Goal: Task Accomplishment & Management: Manage account settings

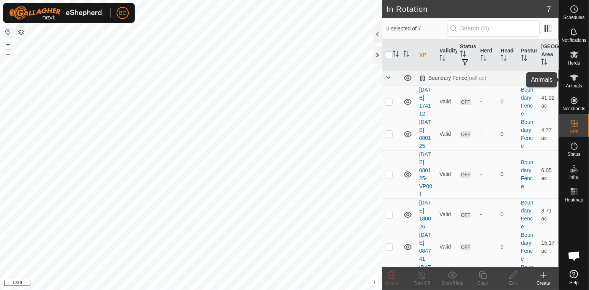
click at [575, 78] on icon at bounding box center [574, 77] width 8 height 6
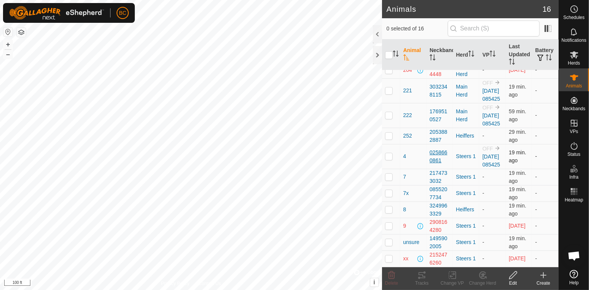
scroll to position [201, 0]
click at [431, 193] on div "0855207734" at bounding box center [440, 193] width 21 height 16
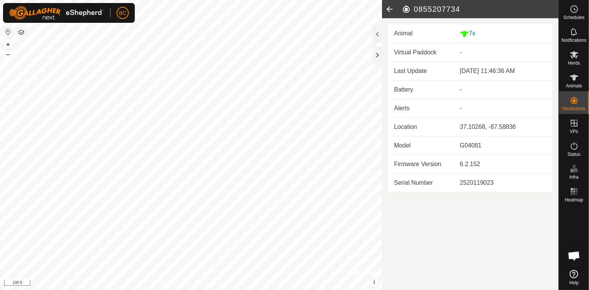
click at [479, 38] on td "7x" at bounding box center [503, 33] width 99 height 19
click at [576, 81] on icon at bounding box center [574, 77] width 9 height 9
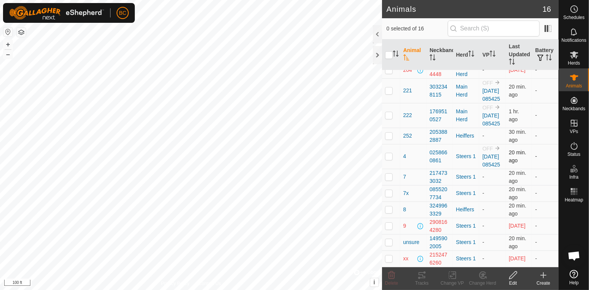
scroll to position [192, 0]
click at [389, 196] on p-checkbox at bounding box center [389, 193] width 8 height 6
checkbox input "true"
click at [514, 276] on icon at bounding box center [513, 275] width 8 height 8
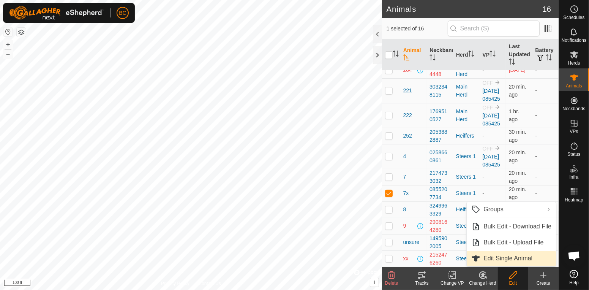
click at [507, 261] on span "Edit Single Animal" at bounding box center [508, 258] width 49 height 9
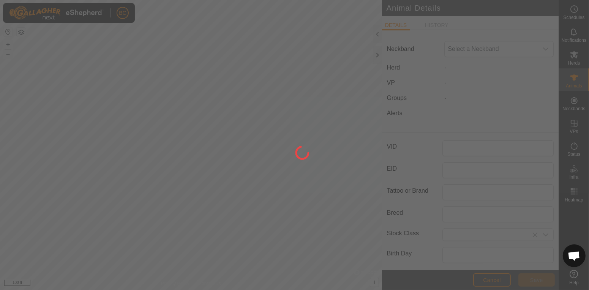
type input "7x"
type input "0"
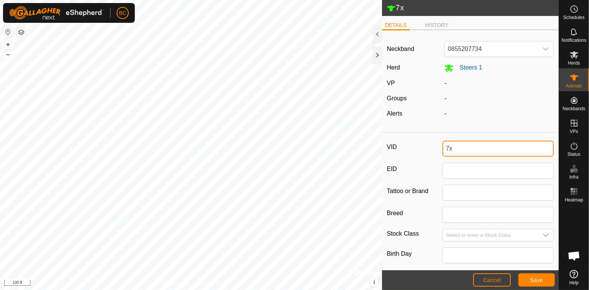
click at [466, 153] on input "7x" at bounding box center [498, 149] width 111 height 16
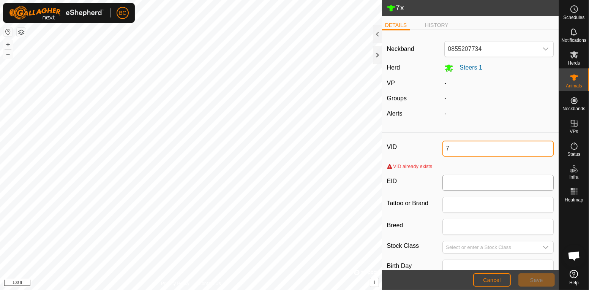
type input "7x"
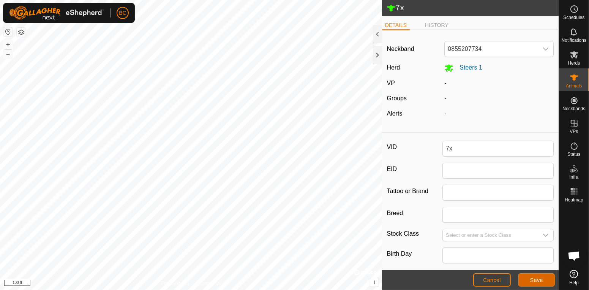
click at [536, 278] on span "Save" at bounding box center [536, 280] width 13 height 6
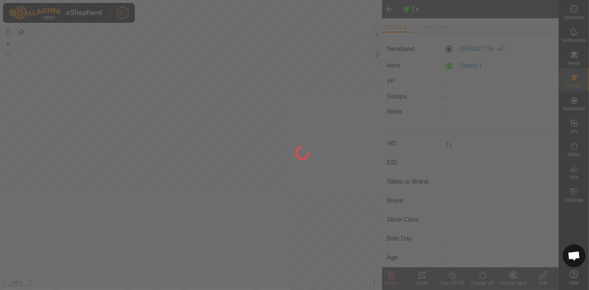
type input "-"
type input "0 kg"
type input "-"
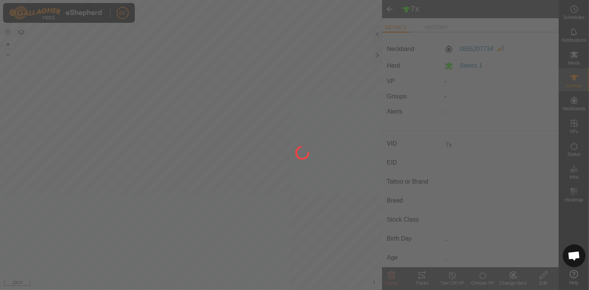
type input "-"
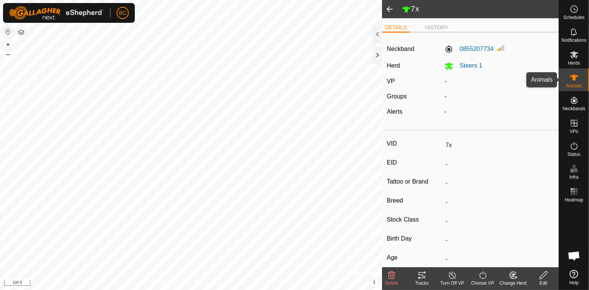
click at [570, 76] on icon at bounding box center [574, 77] width 9 height 9
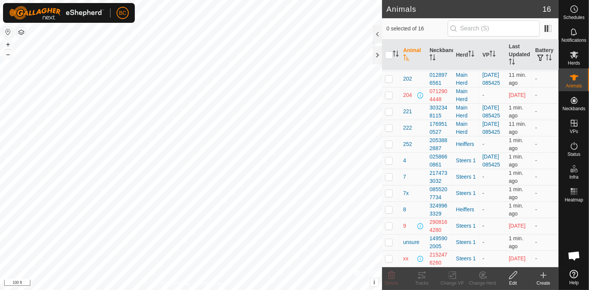
scroll to position [98, 0]
click at [392, 180] on p-checkbox at bounding box center [389, 177] width 8 height 6
checkbox input "true"
click at [515, 283] on div "Edit" at bounding box center [513, 283] width 30 height 7
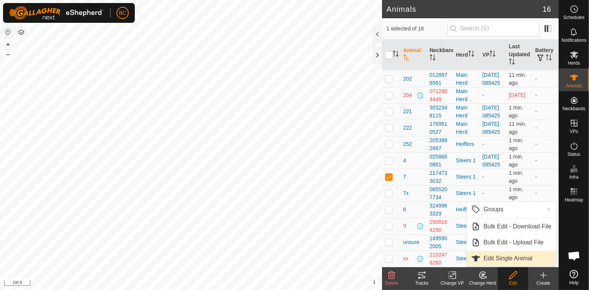
click at [495, 257] on span "Edit Single Animal" at bounding box center [508, 258] width 49 height 9
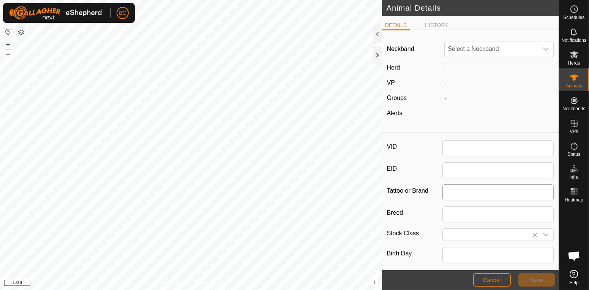
type input "7"
type input "0"
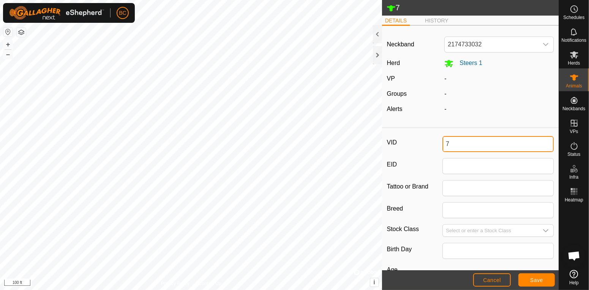
click at [464, 145] on input "7" at bounding box center [498, 144] width 111 height 16
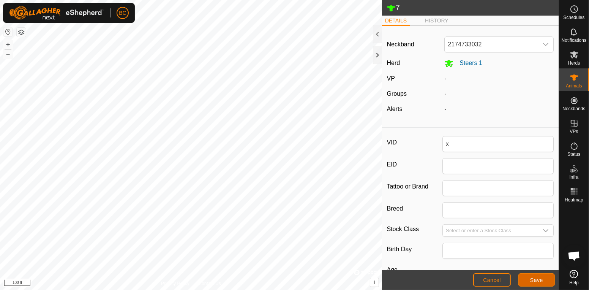
click at [530, 283] on button "Save" at bounding box center [537, 279] width 36 height 13
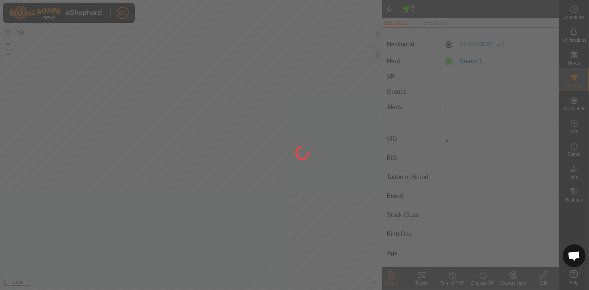
type input "7"
type input "-"
type input "0 kg"
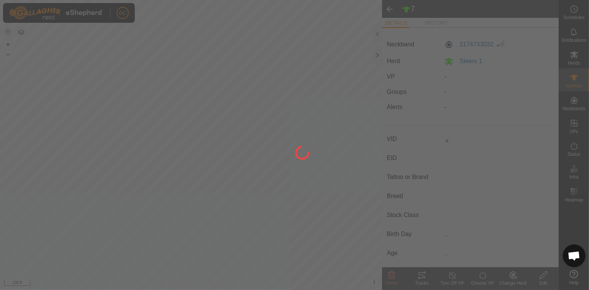
type input "-"
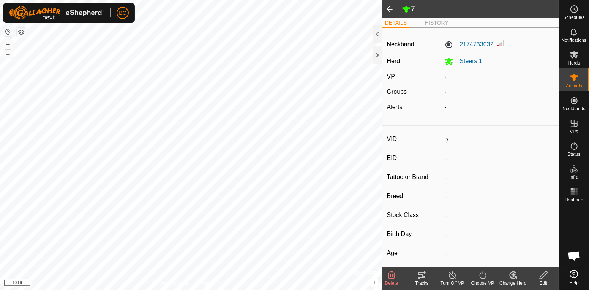
type input "x"
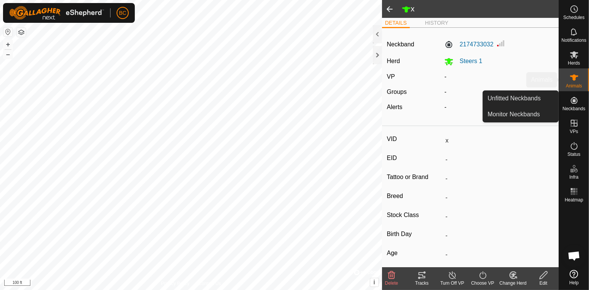
click at [570, 90] on div "Animals" at bounding box center [574, 79] width 30 height 23
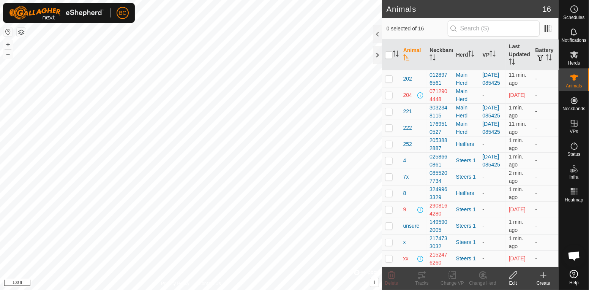
scroll to position [127, 0]
click at [392, 180] on p-checkbox at bounding box center [389, 177] width 8 height 6
checkbox input "true"
click at [510, 277] on icon at bounding box center [513, 275] width 8 height 8
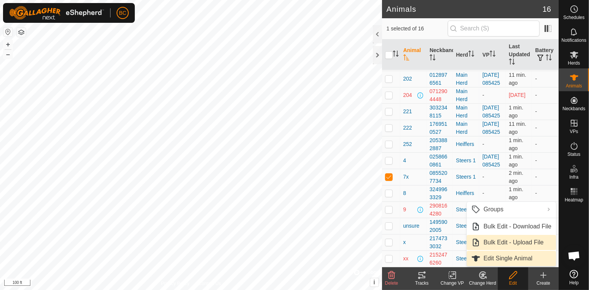
click at [512, 257] on span "Edit Single Animal" at bounding box center [508, 258] width 49 height 9
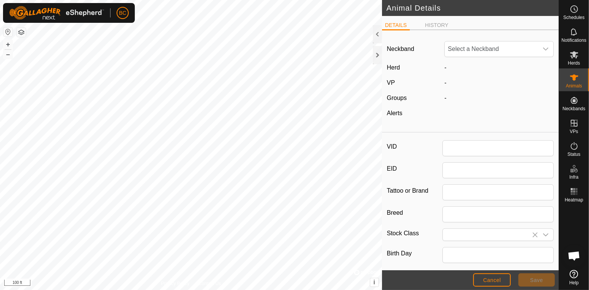
type input "7x"
type input "0"
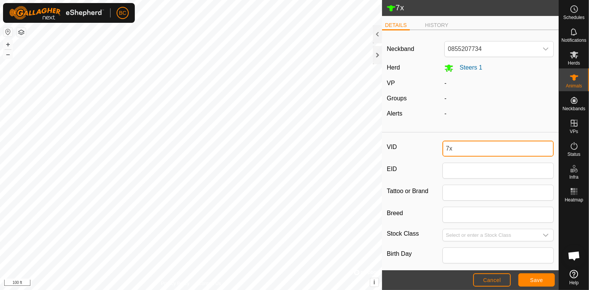
click at [472, 149] on input "7x" at bounding box center [498, 149] width 111 height 16
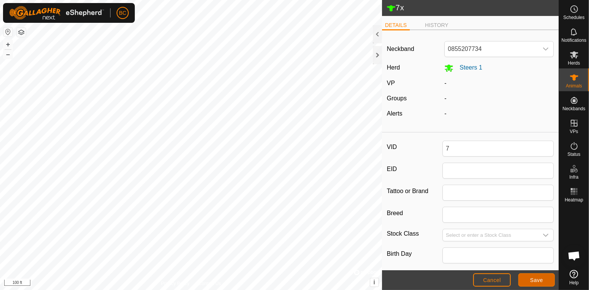
click at [543, 280] on span "Save" at bounding box center [536, 280] width 13 height 6
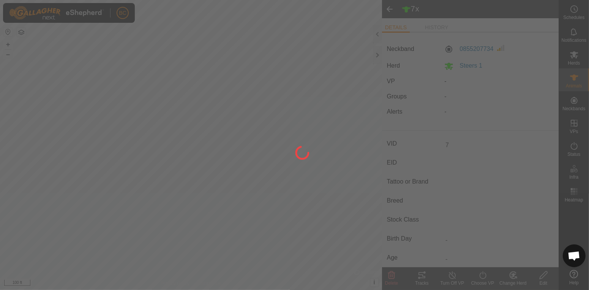
type input "7x"
type input "-"
type input "0 kg"
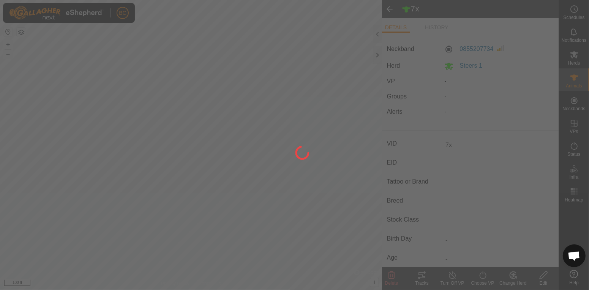
type input "-"
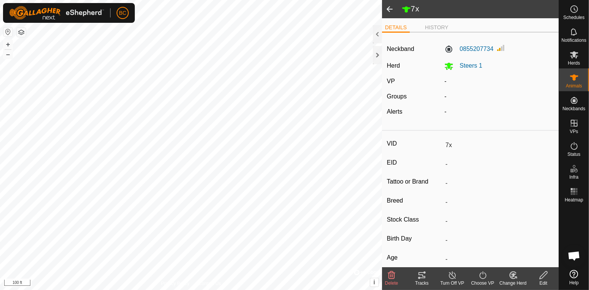
type input "7"
click at [577, 87] on span "Animals" at bounding box center [574, 86] width 16 height 5
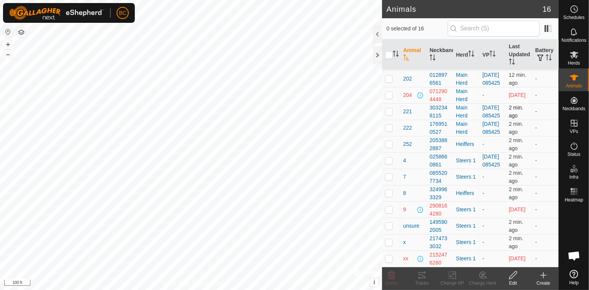
scroll to position [130, 0]
click at [388, 259] on p-checkbox at bounding box center [389, 258] width 8 height 6
checkbox input "true"
click at [513, 277] on icon at bounding box center [513, 274] width 9 height 9
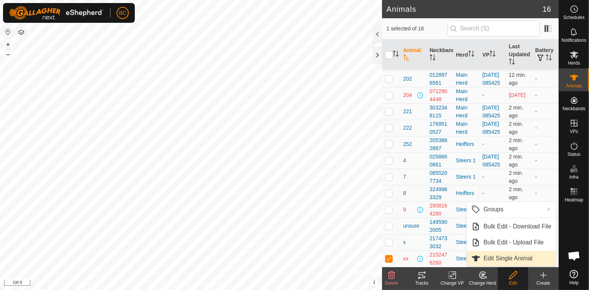
click at [492, 260] on span "Edit Single Animal" at bounding box center [508, 258] width 49 height 9
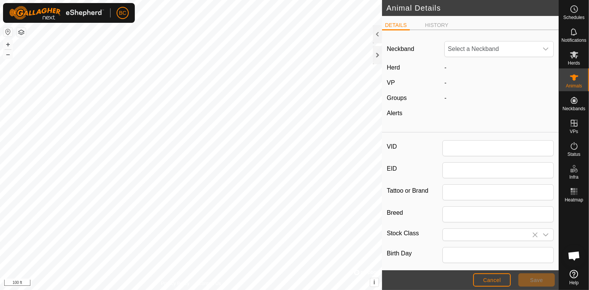
type input "xx"
type input "0"
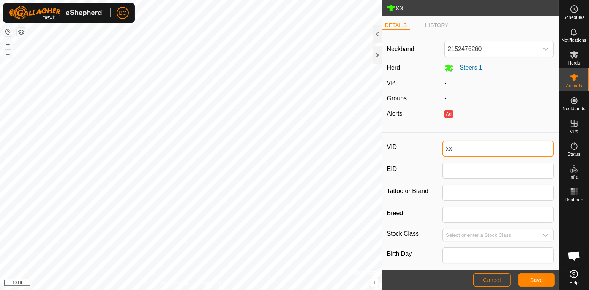
click at [463, 145] on input "xx" at bounding box center [498, 149] width 111 height 16
type input "x"
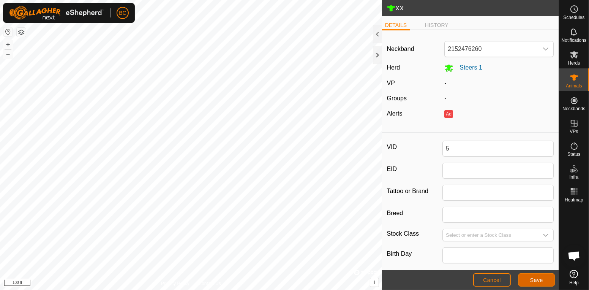
click at [534, 279] on span "Save" at bounding box center [536, 280] width 13 height 6
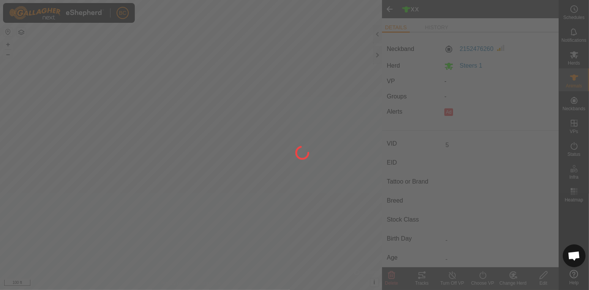
type input "xx"
type input "-"
type input "0 kg"
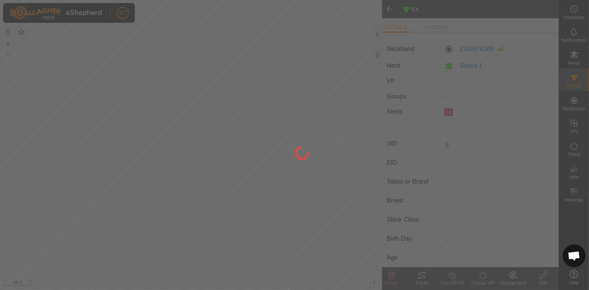
type input "-"
type input "5"
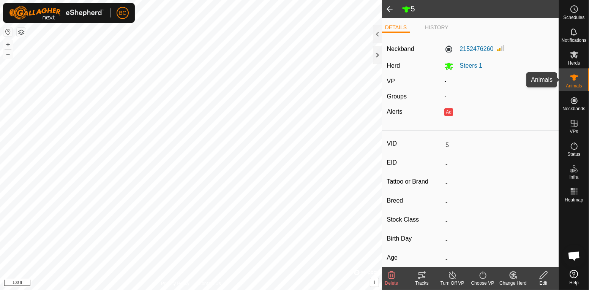
click at [579, 78] on es-animals-svg-icon at bounding box center [575, 77] width 14 height 12
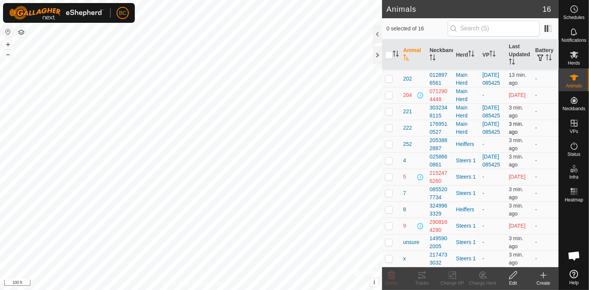
scroll to position [96, 0]
click at [392, 196] on p-checkbox at bounding box center [389, 193] width 8 height 6
checkbox input "true"
click at [511, 279] on icon at bounding box center [513, 274] width 9 height 9
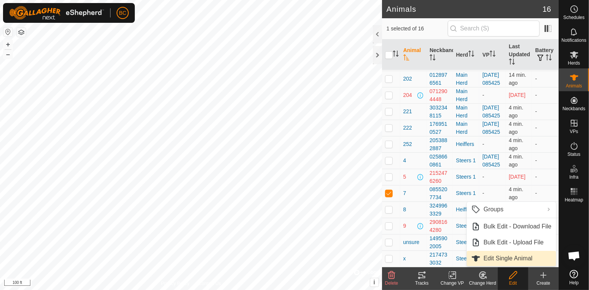
click at [498, 259] on span "Edit Single Animal" at bounding box center [508, 258] width 49 height 9
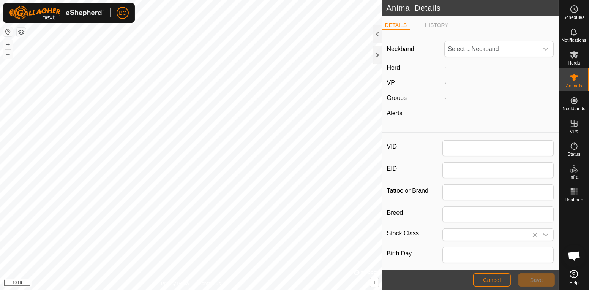
type input "7"
type input "0"
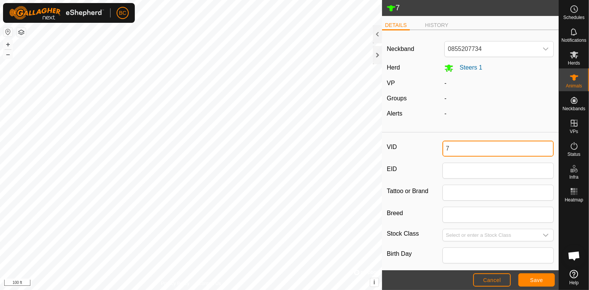
click at [481, 152] on input "7" at bounding box center [498, 149] width 111 height 16
type input "?"
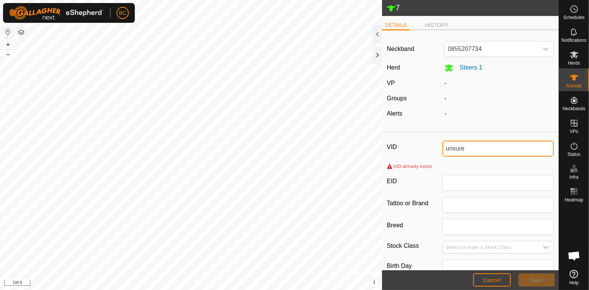
click at [475, 146] on input "unsure" at bounding box center [498, 149] width 111 height 16
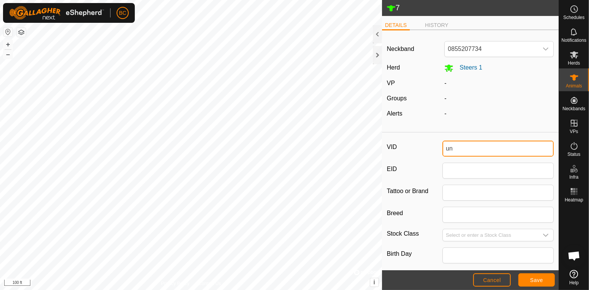
type input "u"
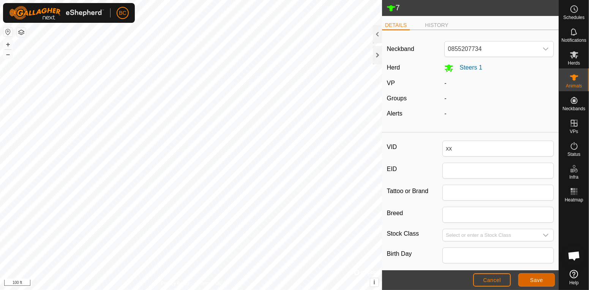
click at [535, 283] on button "Save" at bounding box center [537, 279] width 36 height 13
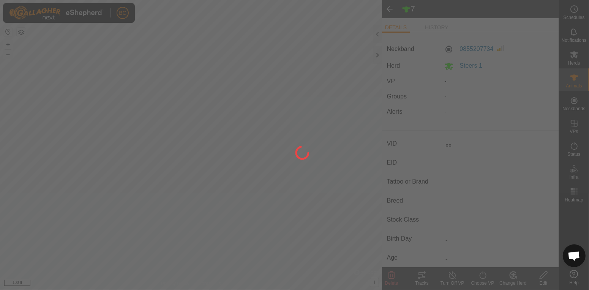
type input "7"
type input "-"
type input "0 kg"
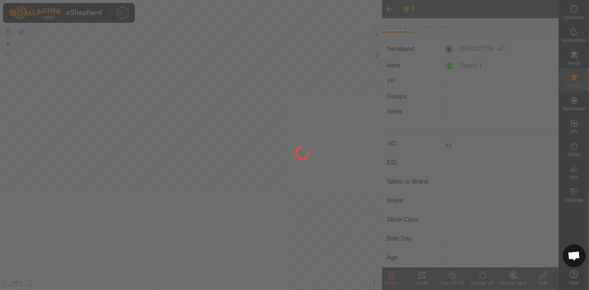
type input "-"
type input "xx"
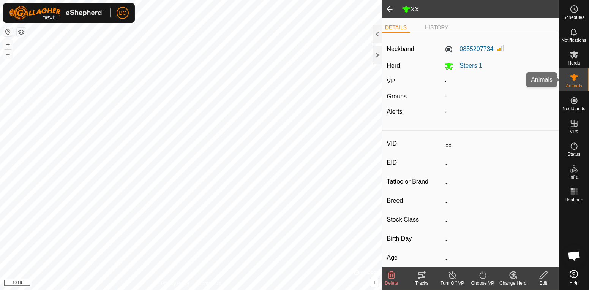
click at [578, 75] on icon at bounding box center [574, 77] width 9 height 9
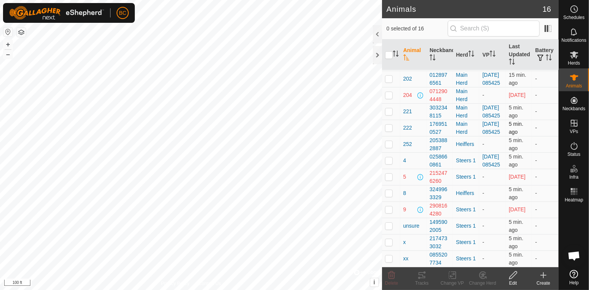
scroll to position [130, 0]
click at [392, 242] on p-checkbox at bounding box center [389, 242] width 8 height 6
checkbox input "true"
click at [516, 278] on icon at bounding box center [513, 274] width 9 height 9
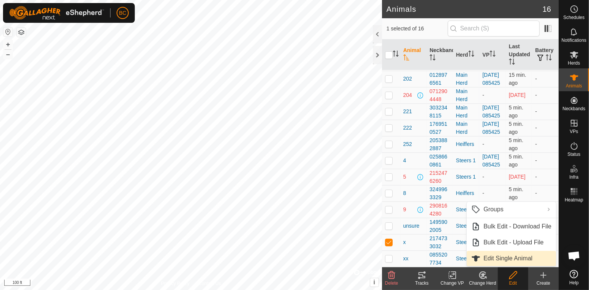
click at [508, 257] on span "Edit Single Animal" at bounding box center [508, 258] width 49 height 9
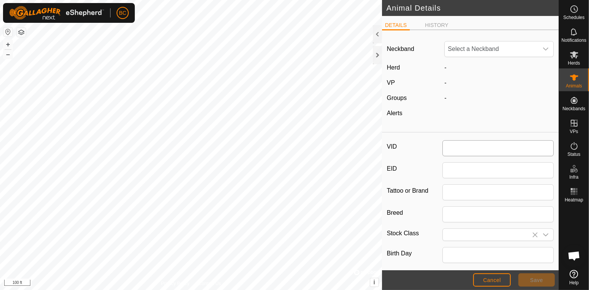
type input "x"
type input "0"
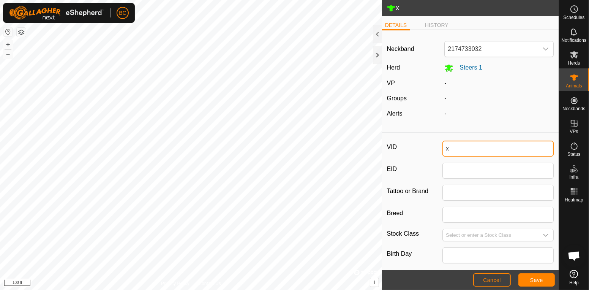
click at [481, 150] on input "x" at bounding box center [498, 149] width 111 height 16
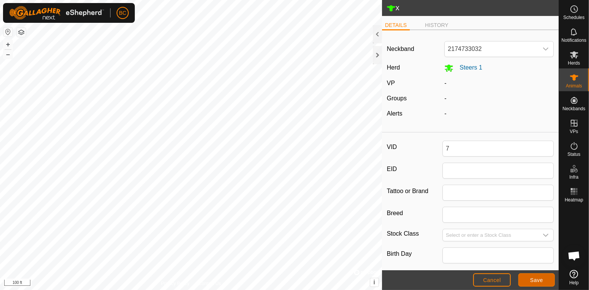
click at [535, 284] on button "Save" at bounding box center [537, 279] width 36 height 13
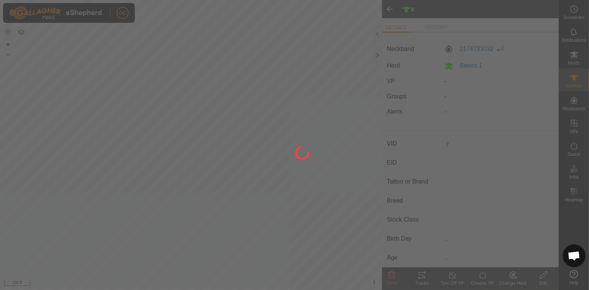
type input "x"
type input "-"
type input "0 kg"
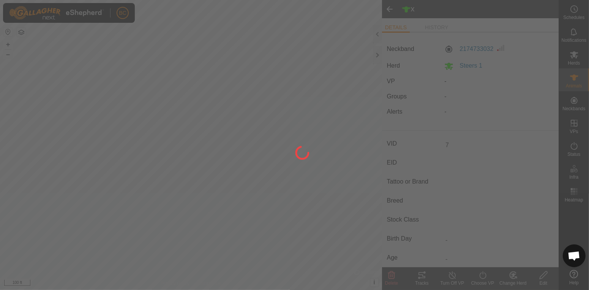
type input "-"
type input "7"
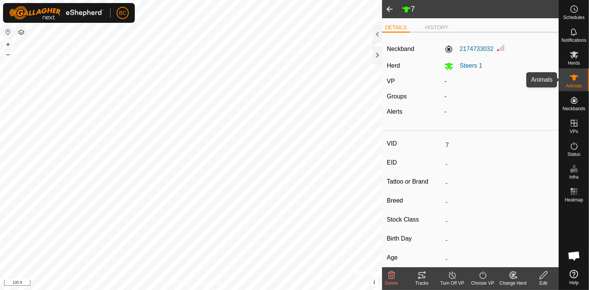
click at [569, 81] on es-animals-svg-icon at bounding box center [575, 77] width 14 height 12
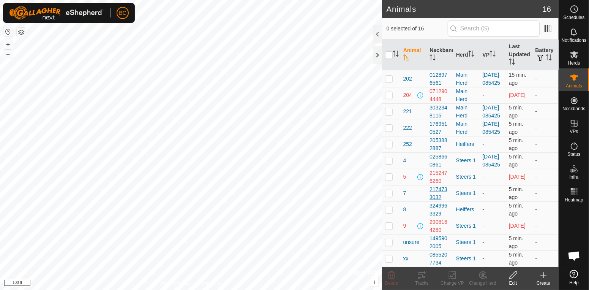
scroll to position [130, 0]
click at [392, 244] on p-checkbox at bounding box center [389, 242] width 8 height 6
checkbox input "true"
click at [510, 274] on icon at bounding box center [513, 274] width 9 height 9
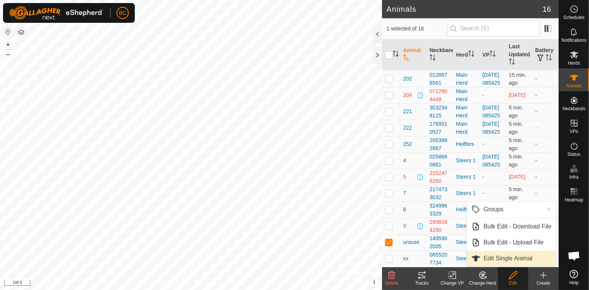
click at [505, 259] on span "Edit Single Animal" at bounding box center [508, 258] width 49 height 9
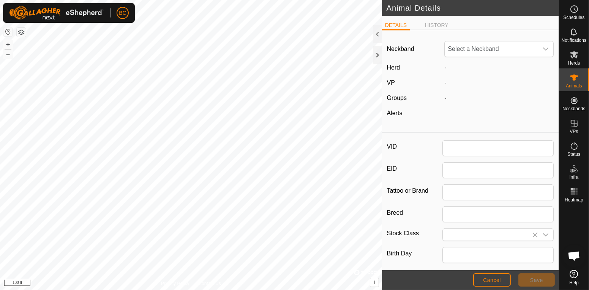
type input "unsure"
type input "0"
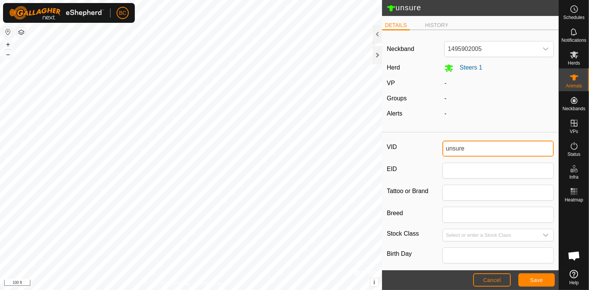
click at [467, 148] on input "unsure" at bounding box center [498, 149] width 111 height 16
type input "u"
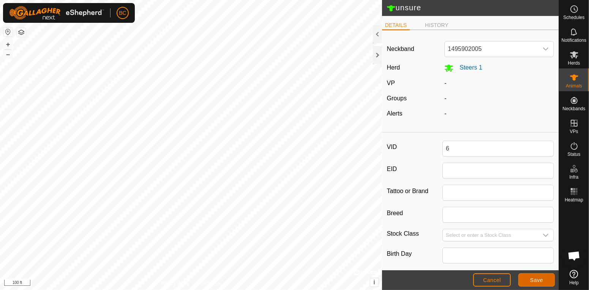
click at [536, 281] on span "Save" at bounding box center [536, 280] width 13 height 6
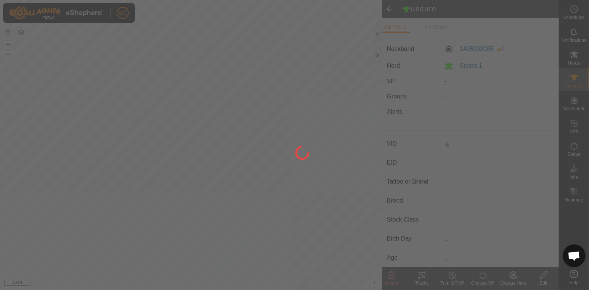
type input "unsure"
type input "-"
type input "0 kg"
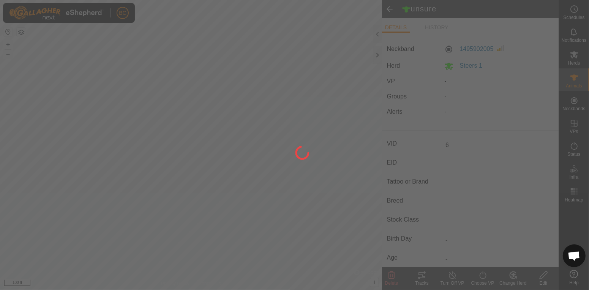
type input "-"
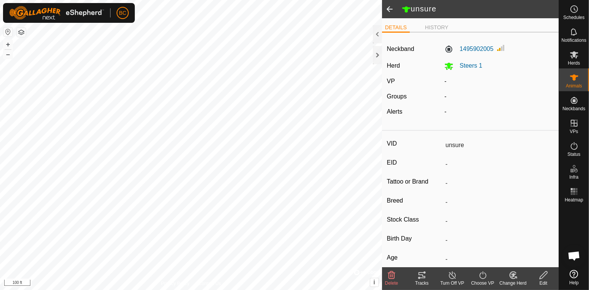
type input "6"
click at [568, 81] on es-animals-svg-icon at bounding box center [575, 77] width 14 height 12
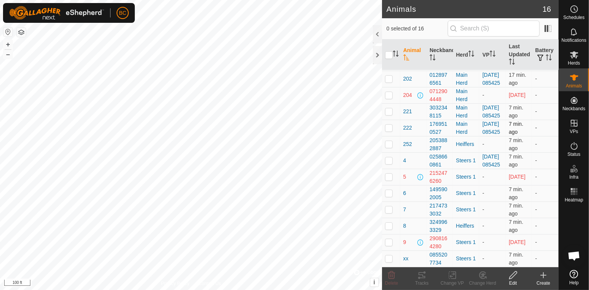
scroll to position [130, 0]
click at [393, 260] on td at bounding box center [391, 258] width 18 height 16
checkbox input "true"
click at [517, 277] on icon at bounding box center [513, 274] width 9 height 9
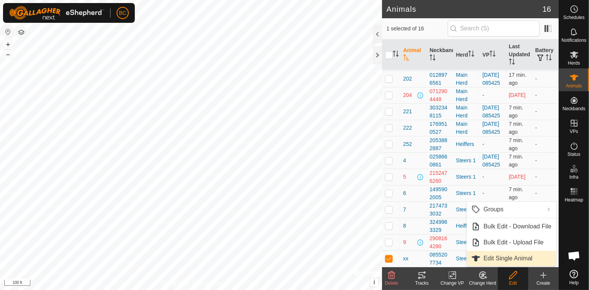
click at [524, 254] on span "Edit Single Animal" at bounding box center [508, 258] width 49 height 9
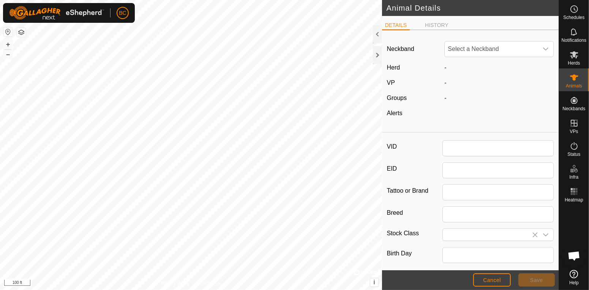
type input "xx"
type input "0"
click at [495, 280] on span "Cancel" at bounding box center [492, 280] width 18 height 6
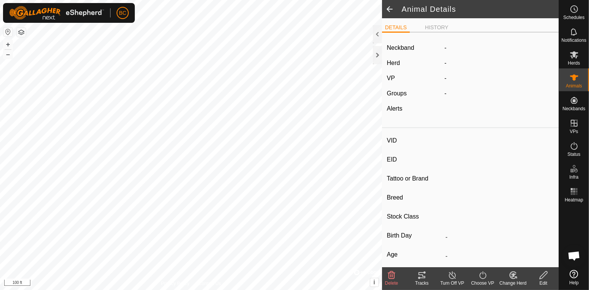
type input "xx"
type input "-"
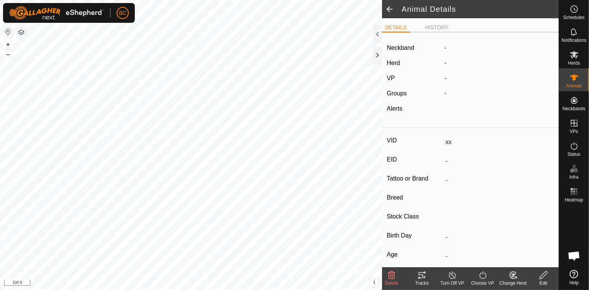
type input "0 kg"
type input "-"
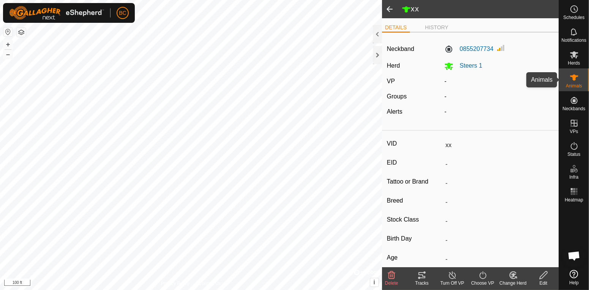
click at [577, 81] on icon at bounding box center [574, 77] width 9 height 9
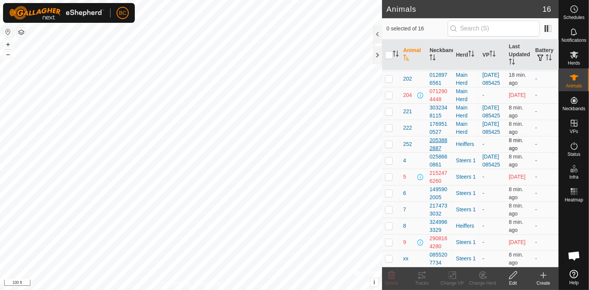
scroll to position [130, 0]
click at [390, 226] on p-checkbox at bounding box center [389, 226] width 8 height 6
checkbox input "true"
click at [511, 279] on icon at bounding box center [513, 274] width 9 height 9
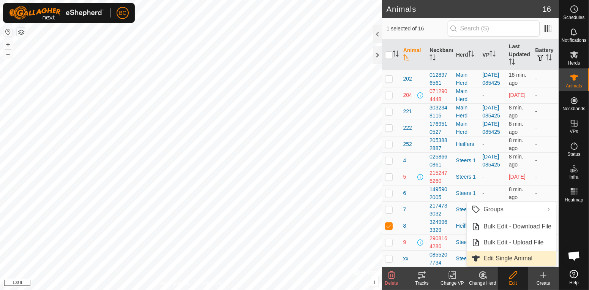
click at [505, 258] on span "Edit Single Animal" at bounding box center [508, 258] width 49 height 9
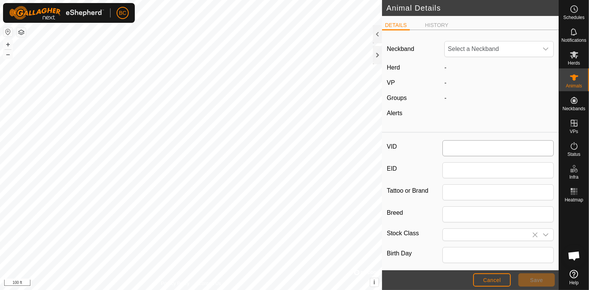
type input "8"
type input "0"
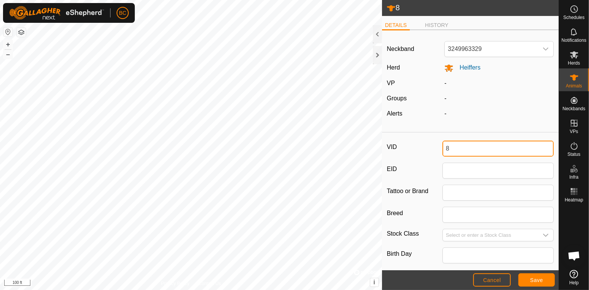
click at [461, 143] on input "8" at bounding box center [498, 149] width 111 height 16
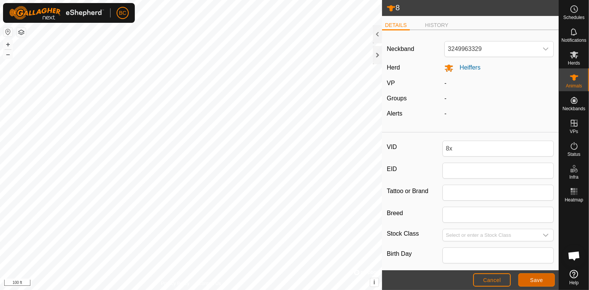
click at [542, 276] on button "Save" at bounding box center [537, 279] width 36 height 13
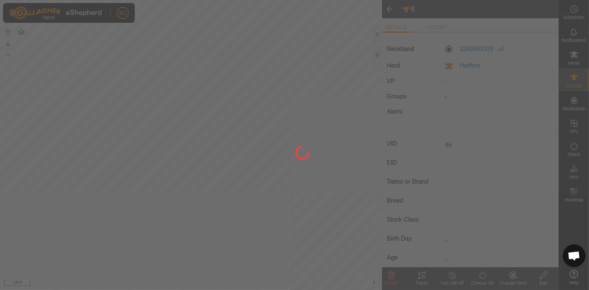
type input "8"
type input "-"
type input "0 kg"
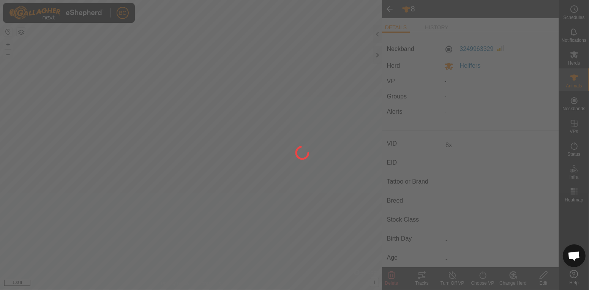
type input "-"
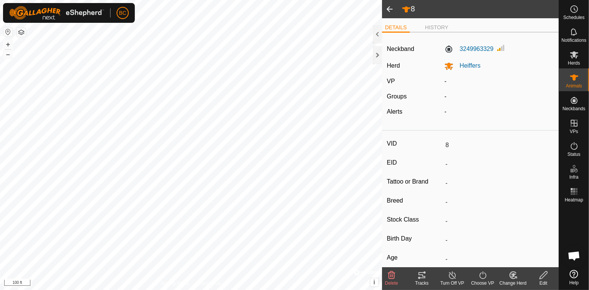
type input "8x"
click at [583, 76] on div "Animals" at bounding box center [574, 79] width 30 height 23
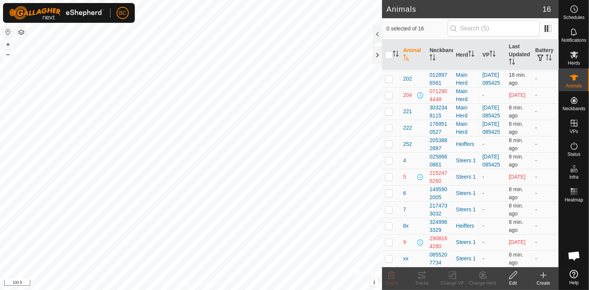
scroll to position [130, 0]
click at [391, 261] on p-checkbox at bounding box center [389, 258] width 8 height 6
checkbox input "true"
click at [514, 278] on icon at bounding box center [513, 274] width 9 height 9
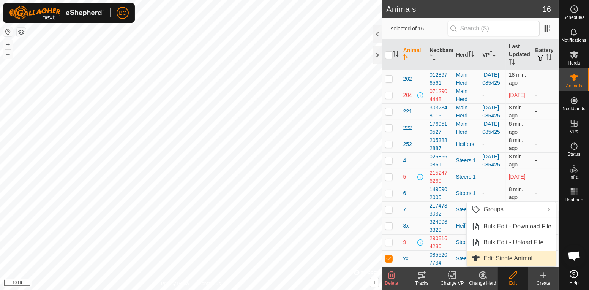
click at [515, 261] on span "Edit Single Animal" at bounding box center [508, 258] width 49 height 9
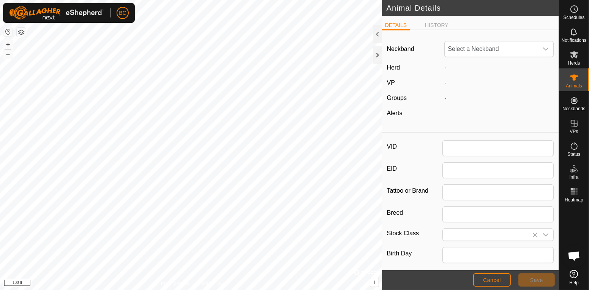
type input "xx"
type input "0"
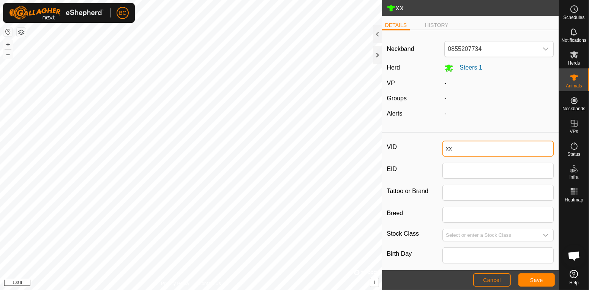
click at [498, 149] on input "xx" at bounding box center [498, 149] width 111 height 16
type input "x"
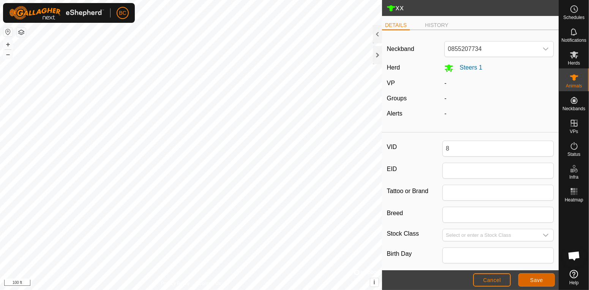
click at [542, 277] on span "Save" at bounding box center [536, 280] width 13 height 6
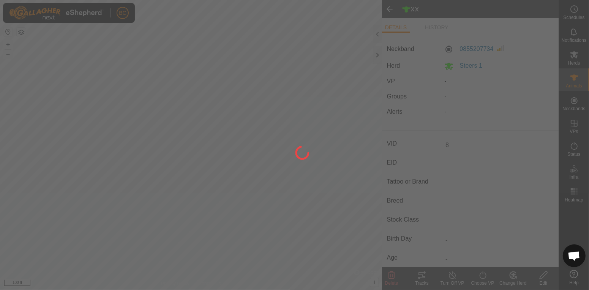
type input "xx"
type input "-"
type input "0 kg"
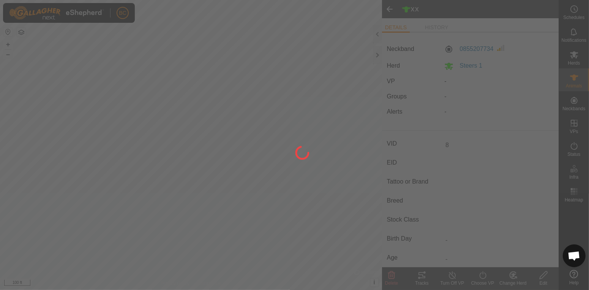
type input "-"
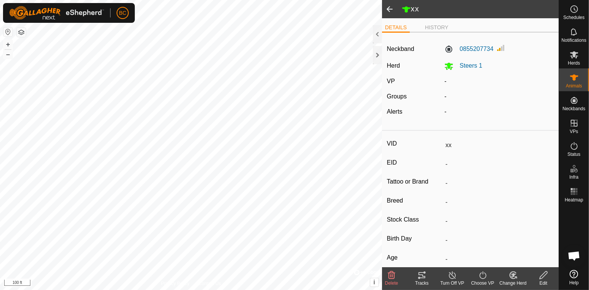
type input "8"
click at [583, 79] on div "Animals" at bounding box center [574, 79] width 30 height 23
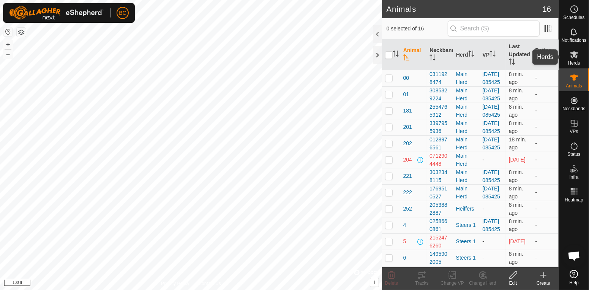
click at [571, 61] on span "Herds" at bounding box center [574, 63] width 12 height 5
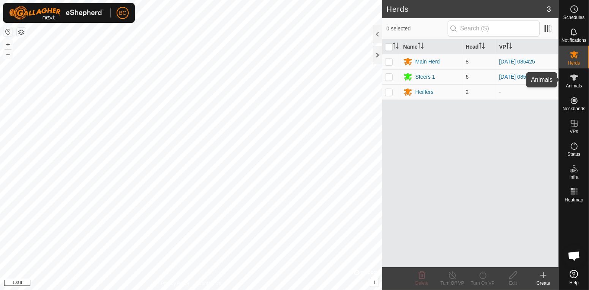
click at [578, 84] on span "Animals" at bounding box center [574, 86] width 16 height 5
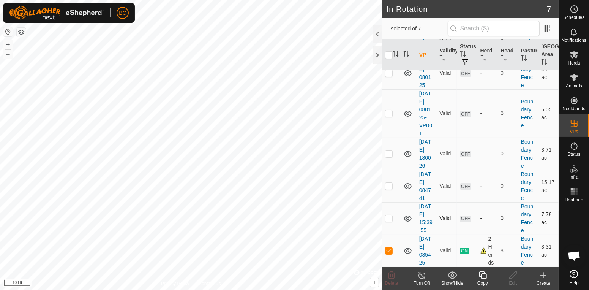
scroll to position [62, 0]
click at [484, 251] on div "2 Herds" at bounding box center [488, 251] width 14 height 32
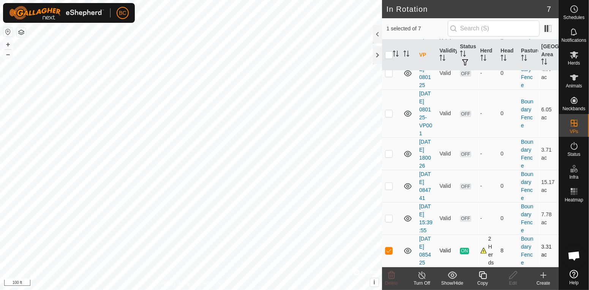
click at [490, 249] on div "2 Herds" at bounding box center [488, 251] width 14 height 32
click at [484, 250] on div "2 Herds" at bounding box center [488, 251] width 14 height 32
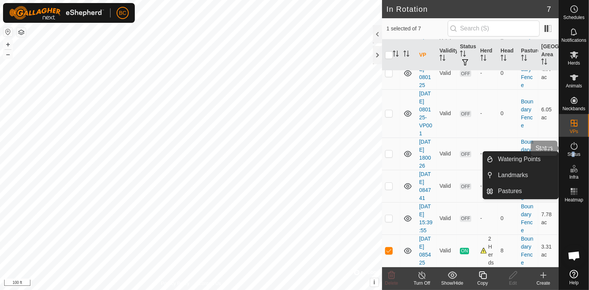
drag, startPoint x: 574, startPoint y: 154, endPoint x: 575, endPoint y: 146, distance: 8.1
click at [572, 157] on div "Status" at bounding box center [574, 148] width 30 height 23
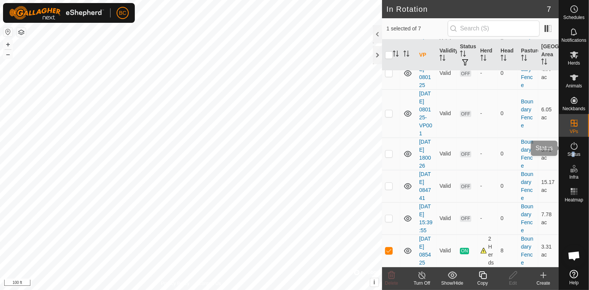
click at [575, 146] on icon at bounding box center [574, 145] width 9 height 9
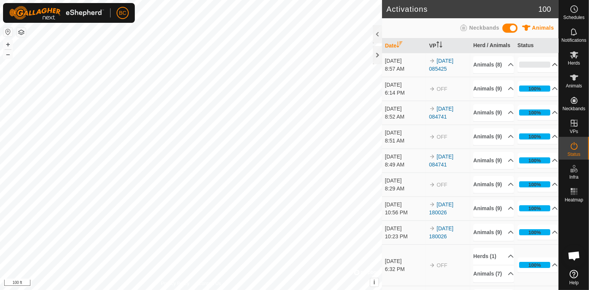
click at [553, 72] on p-accordion-header "0%" at bounding box center [538, 64] width 41 height 15
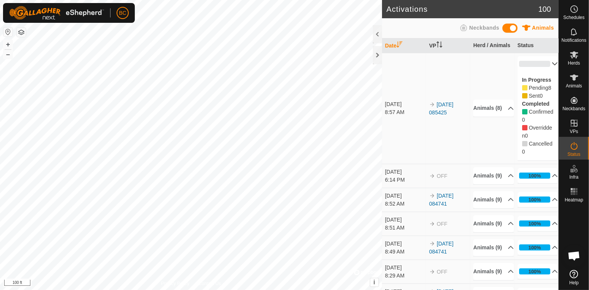
click at [437, 68] on td "[DATE] 085425" at bounding box center [448, 108] width 44 height 111
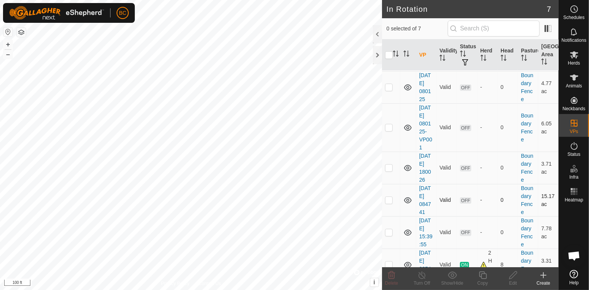
scroll to position [62, 0]
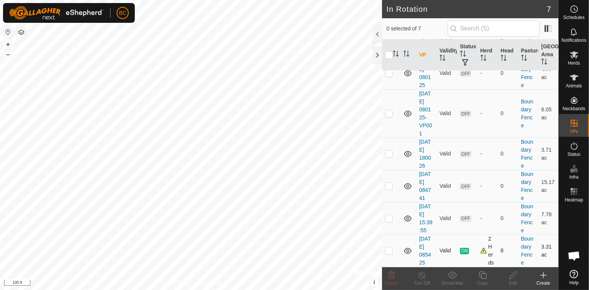
click at [387, 253] on p-checkbox at bounding box center [389, 250] width 8 height 6
checkbox input "true"
click at [421, 280] on div "Turn Off" at bounding box center [422, 283] width 30 height 7
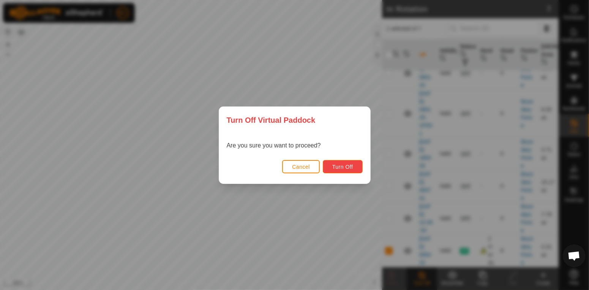
click at [361, 170] on button "Turn Off" at bounding box center [343, 166] width 40 height 13
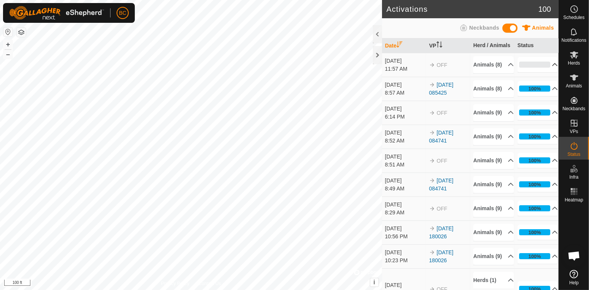
click at [552, 72] on p-accordion-header "0%" at bounding box center [538, 64] width 41 height 15
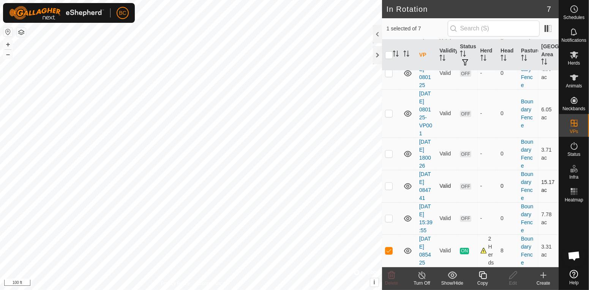
scroll to position [62, 0]
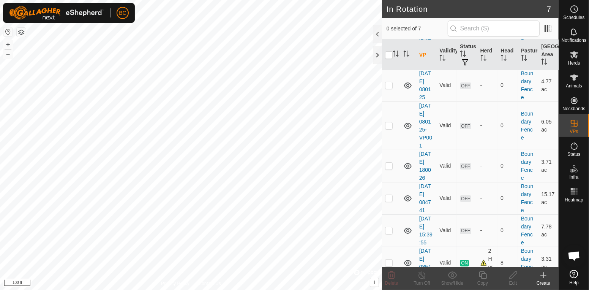
scroll to position [62, 0]
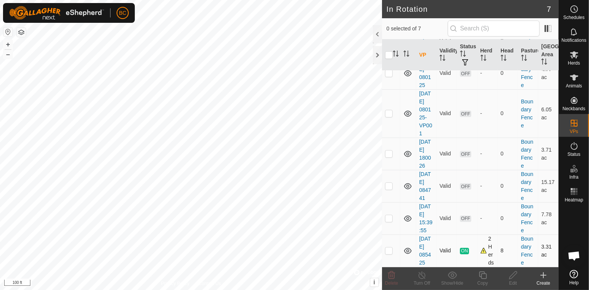
click at [390, 253] on td at bounding box center [391, 250] width 18 height 32
checkbox input "true"
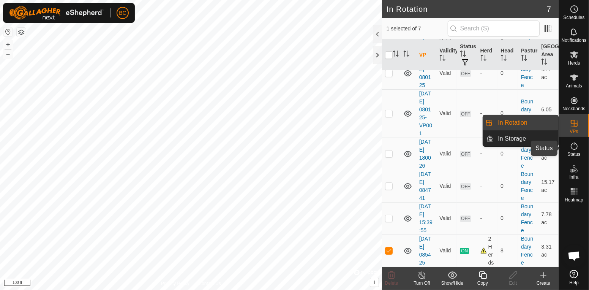
click at [574, 145] on icon at bounding box center [574, 145] width 9 height 9
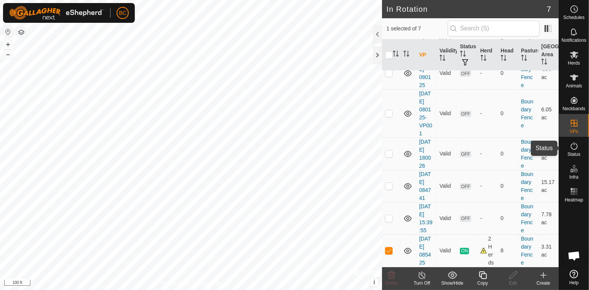
click at [574, 146] on icon at bounding box center [574, 145] width 9 height 9
click at [574, 152] on span "Status" at bounding box center [574, 154] width 13 height 5
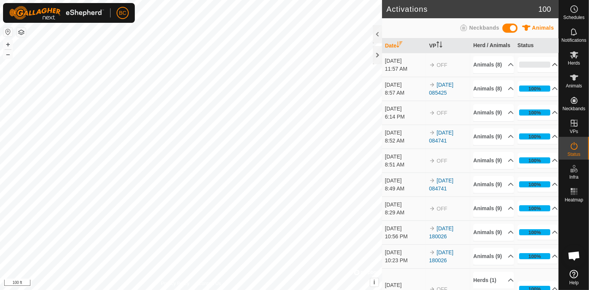
click at [552, 70] on p-accordion-header "0%" at bounding box center [538, 64] width 41 height 15
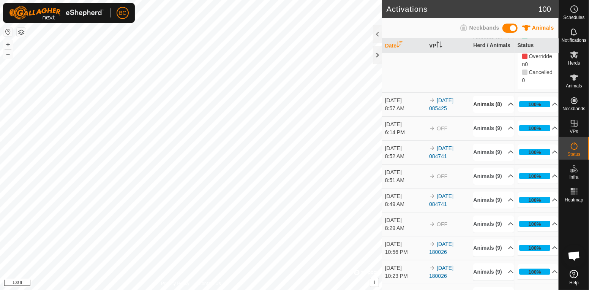
scroll to position [87, 0]
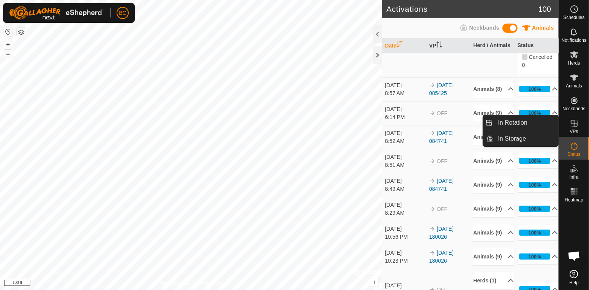
click at [575, 125] on icon at bounding box center [574, 123] width 9 height 9
click at [524, 125] on link "In Rotation" at bounding box center [526, 122] width 65 height 15
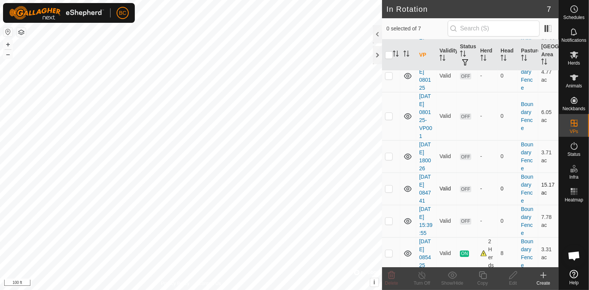
scroll to position [62, 0]
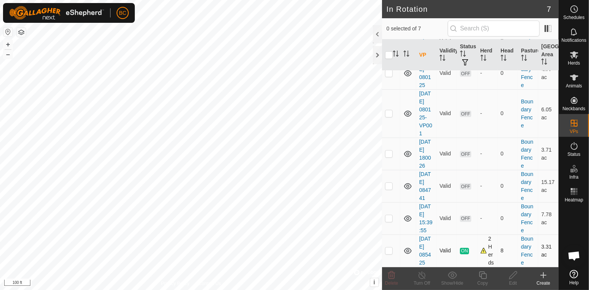
click at [486, 252] on div "2 Herds" at bounding box center [488, 251] width 14 height 32
click at [391, 254] on td at bounding box center [391, 250] width 18 height 32
checkbox input "true"
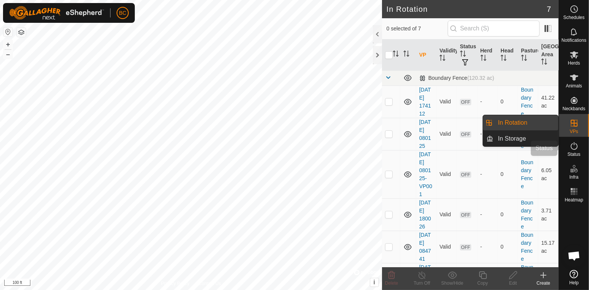
click at [571, 147] on icon at bounding box center [574, 145] width 9 height 9
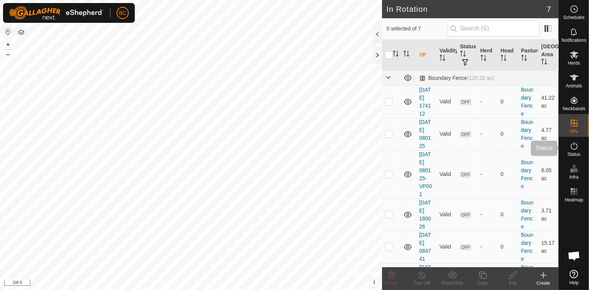
click at [572, 150] on icon at bounding box center [574, 145] width 9 height 9
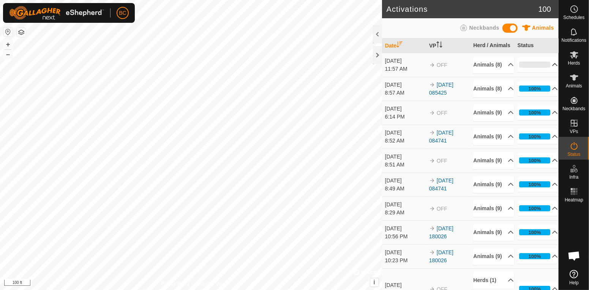
click at [552, 68] on icon at bounding box center [555, 65] width 6 height 6
click at [553, 70] on p-accordion-header "0%" at bounding box center [538, 64] width 41 height 15
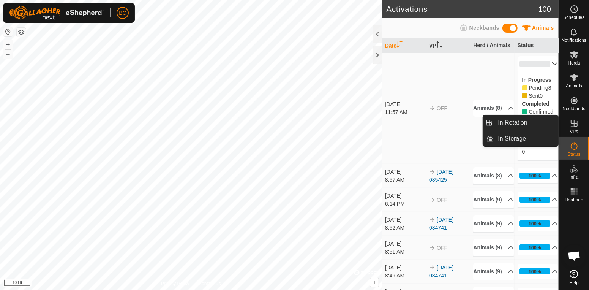
click at [577, 124] on icon at bounding box center [574, 123] width 9 height 9
click at [532, 126] on link "In Rotation" at bounding box center [526, 122] width 65 height 15
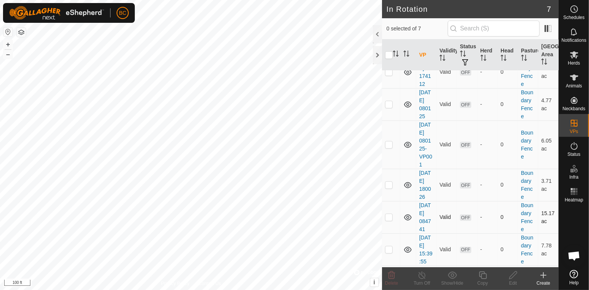
scroll to position [62, 0]
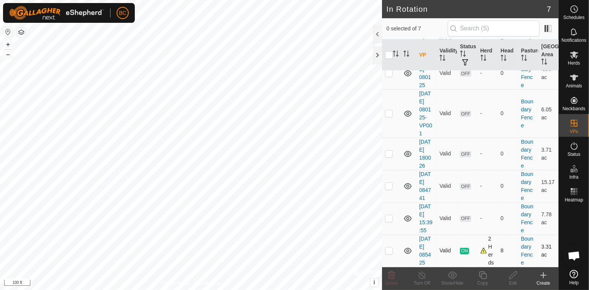
click at [389, 250] on p-checkbox at bounding box center [389, 250] width 8 height 6
checkbox input "true"
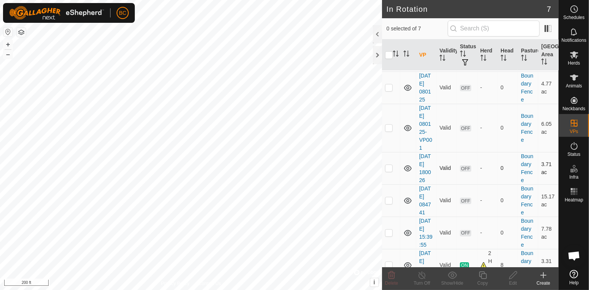
scroll to position [62, 0]
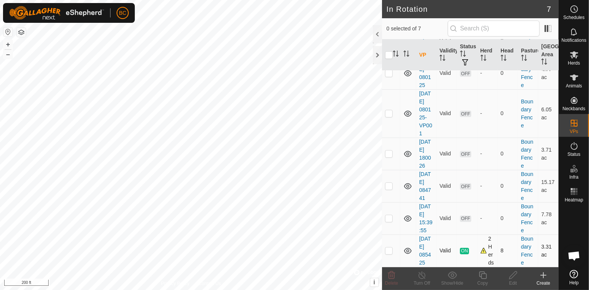
click at [392, 251] on p-checkbox at bounding box center [389, 250] width 8 height 6
checkbox input "true"
click at [423, 275] on icon at bounding box center [422, 274] width 9 height 9
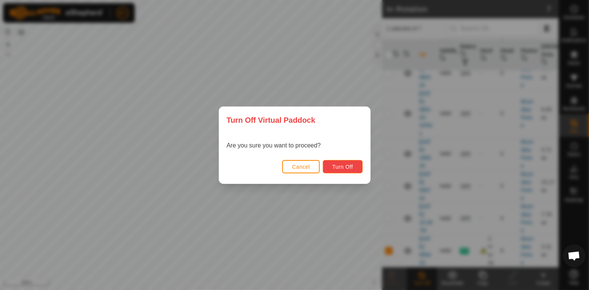
click at [351, 165] on span "Turn Off" at bounding box center [342, 167] width 21 height 6
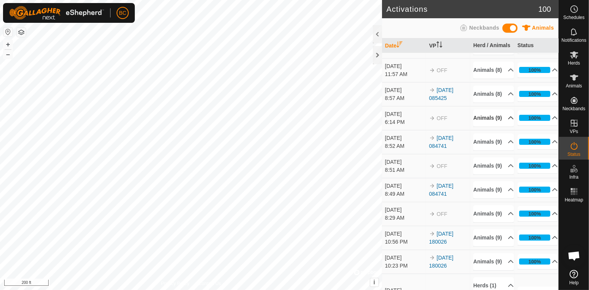
scroll to position [28, 0]
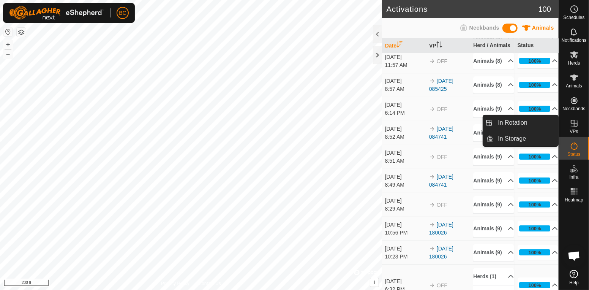
click at [571, 125] on icon at bounding box center [574, 123] width 9 height 9
click at [543, 122] on link "In Rotation" at bounding box center [526, 122] width 65 height 15
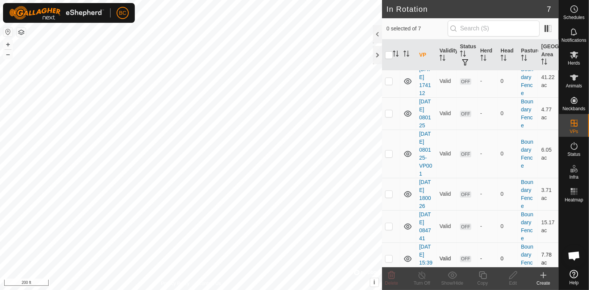
scroll to position [62, 0]
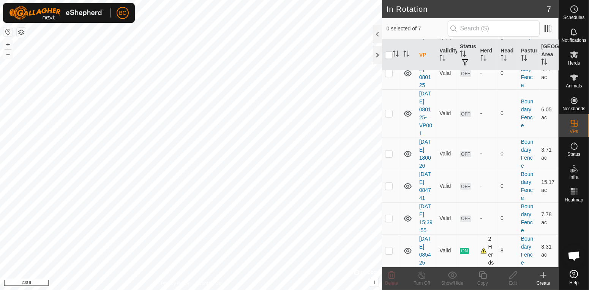
click at [387, 252] on p-checkbox at bounding box center [389, 250] width 8 height 6
checkbox input "true"
click at [419, 277] on icon at bounding box center [422, 274] width 9 height 9
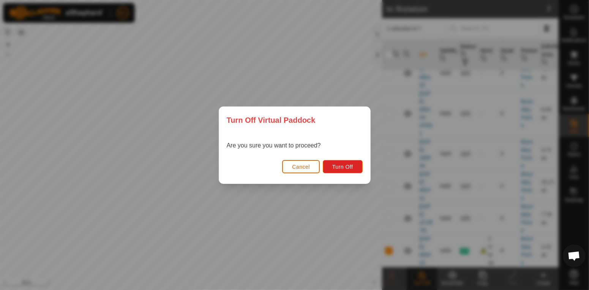
click at [313, 168] on button "Cancel" at bounding box center [301, 166] width 38 height 13
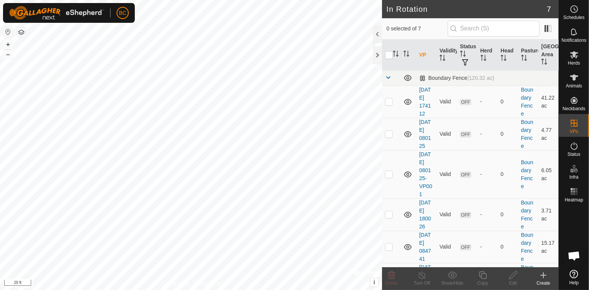
click at [282, 0] on html "BC Schedules Notifications Herds Animals Neckbands VPs Status Infra Heatmap Hel…" at bounding box center [294, 145] width 589 height 290
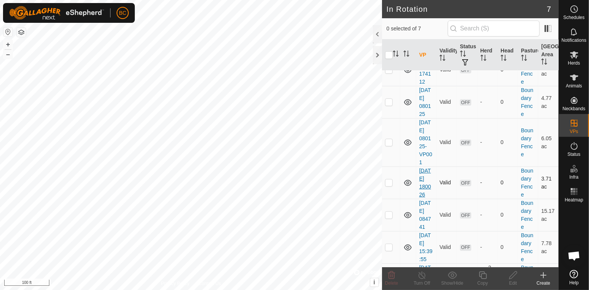
scroll to position [62, 0]
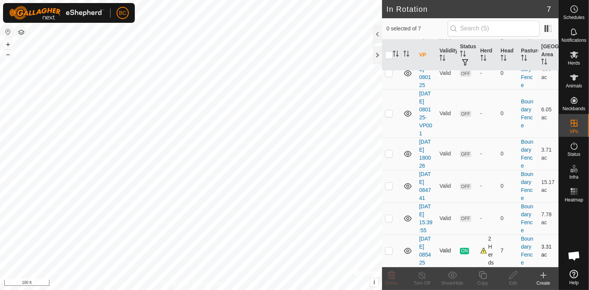
click at [484, 253] on div "2 Herds" at bounding box center [488, 251] width 14 height 32
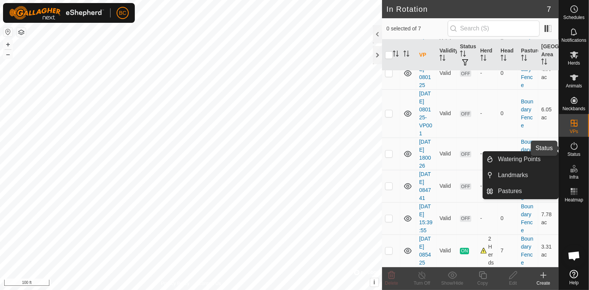
click at [580, 154] on span "Status" at bounding box center [574, 154] width 13 height 5
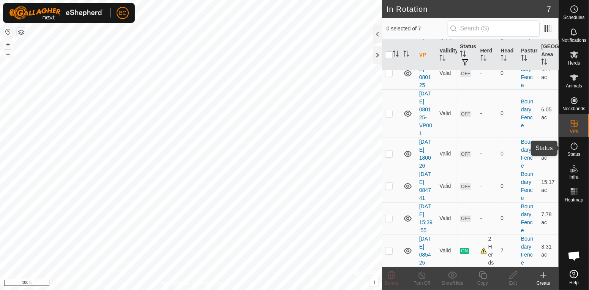
click at [569, 152] on span "Status" at bounding box center [574, 154] width 13 height 5
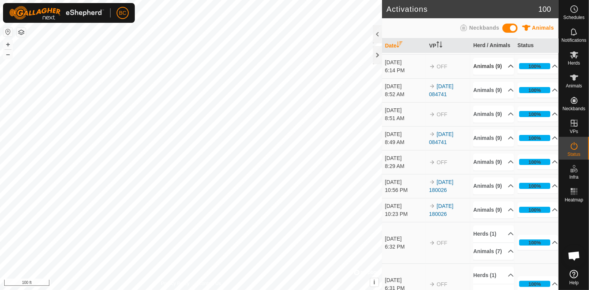
scroll to position [64, 0]
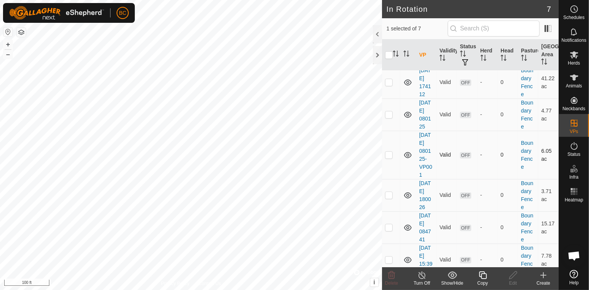
scroll to position [62, 0]
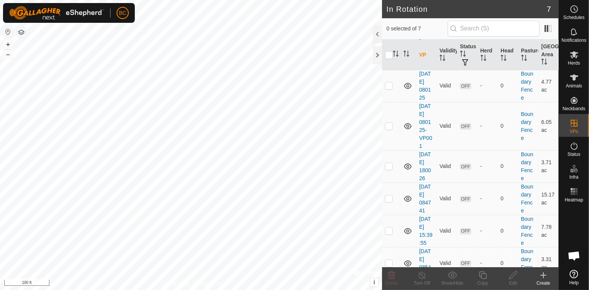
scroll to position [62, 0]
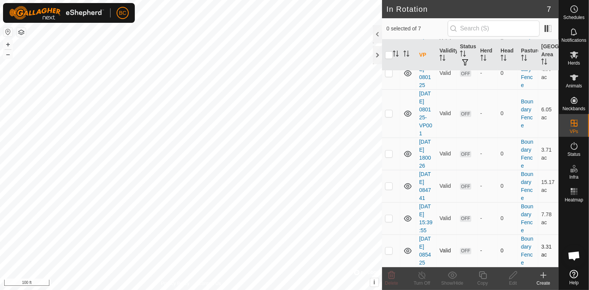
click at [392, 253] on p-tablecheckbox at bounding box center [389, 250] width 8 height 6
checkbox input "true"
click at [509, 278] on icon at bounding box center [513, 274] width 9 height 9
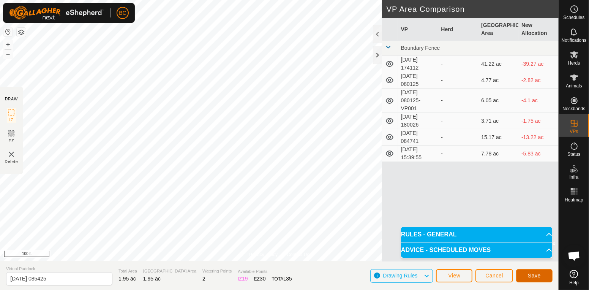
click at [533, 279] on button "Save" at bounding box center [534, 275] width 36 height 13
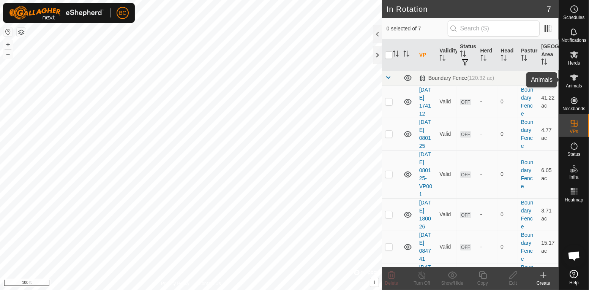
click at [570, 84] on span "Animals" at bounding box center [574, 86] width 16 height 5
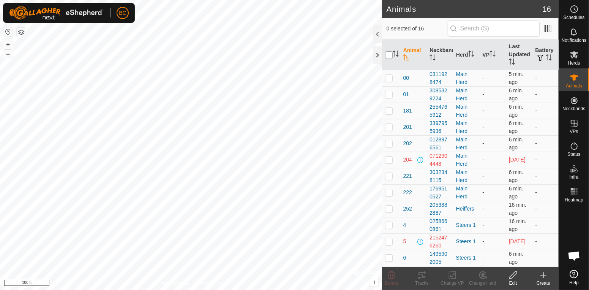
click at [390, 54] on input "checkbox" at bounding box center [389, 55] width 8 height 8
checkbox input "true"
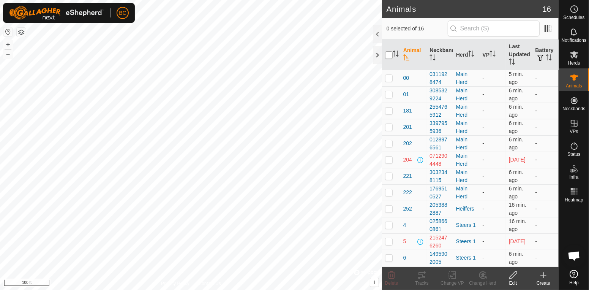
checkbox input "true"
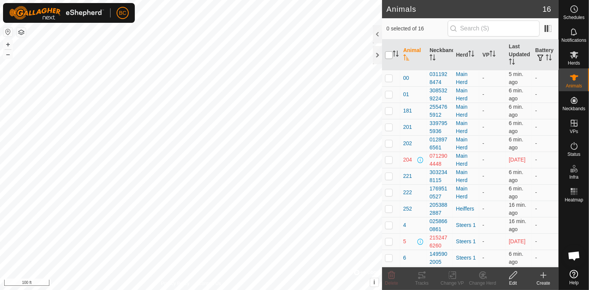
checkbox input "true"
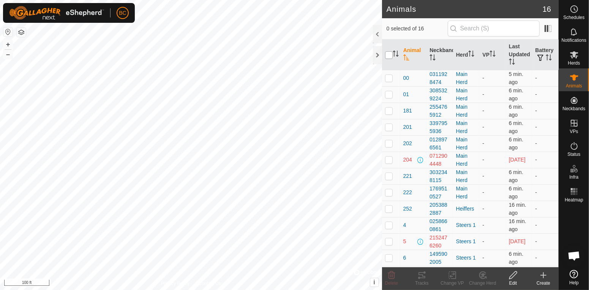
checkbox input "true"
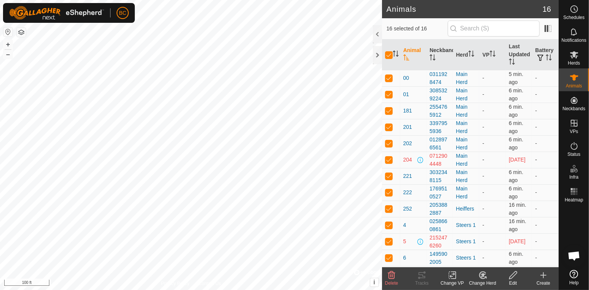
click at [391, 165] on td at bounding box center [391, 160] width 18 height 16
checkbox input "false"
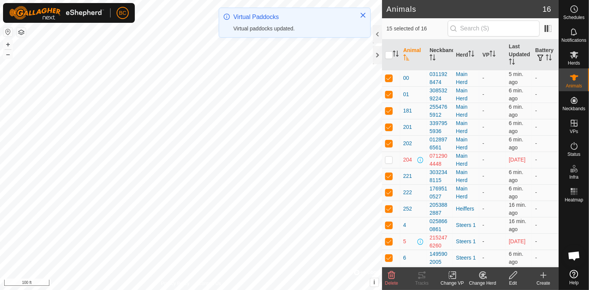
click at [389, 240] on p-checkbox at bounding box center [389, 241] width 8 height 6
checkbox input "false"
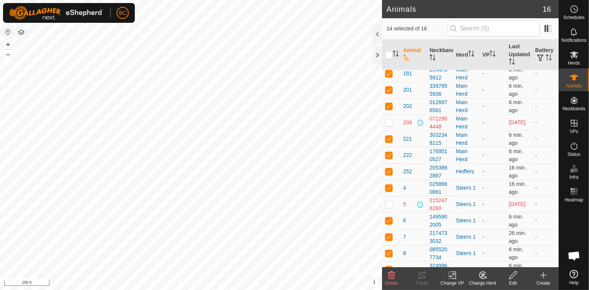
scroll to position [57, 0]
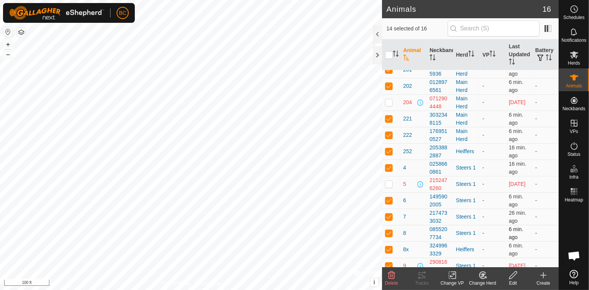
click at [392, 236] on p-checkbox at bounding box center [389, 233] width 8 height 6
checkbox input "false"
click at [392, 250] on p-checkbox at bounding box center [389, 249] width 8 height 6
checkbox input "false"
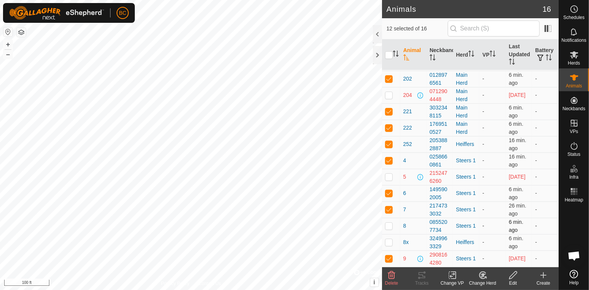
scroll to position [66, 0]
click at [393, 259] on td at bounding box center [391, 258] width 18 height 16
checkbox input "false"
click at [454, 277] on icon at bounding box center [452, 274] width 9 height 9
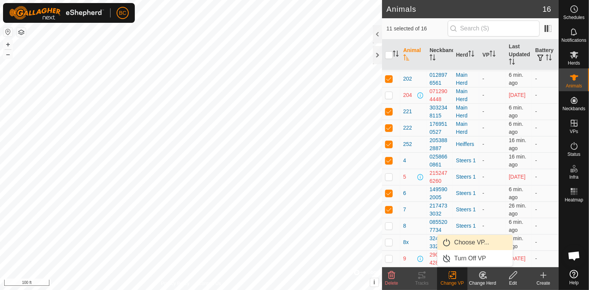
click at [473, 244] on link "Choose VP..." at bounding box center [475, 242] width 75 height 15
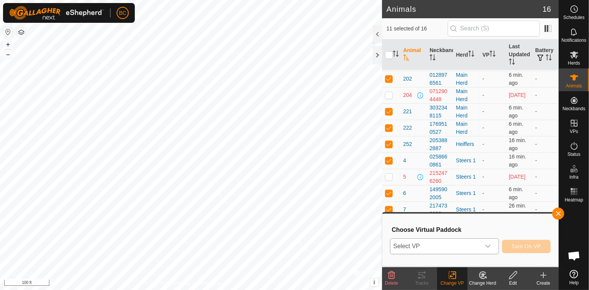
click at [488, 246] on icon "dropdown trigger" at bounding box center [488, 246] width 5 height 3
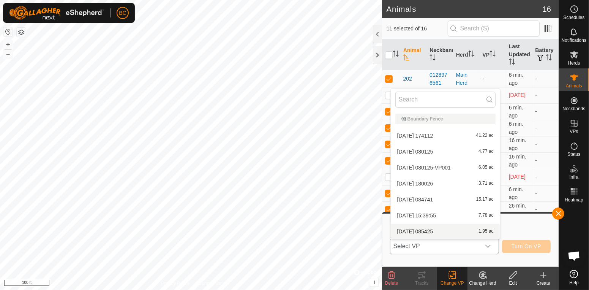
click at [471, 235] on div "2025-10-08 085425 1.95 ac" at bounding box center [445, 231] width 100 height 9
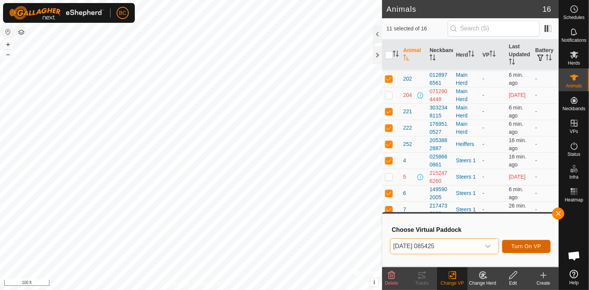
click at [526, 250] on button "Turn On VP" at bounding box center [526, 246] width 49 height 13
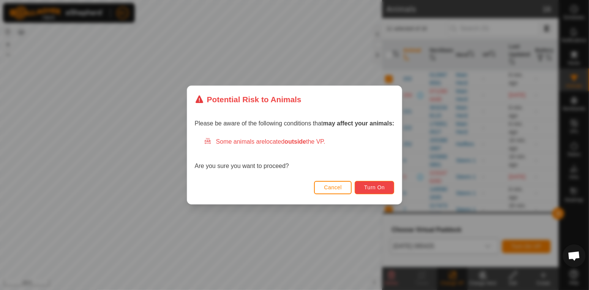
click at [377, 193] on button "Turn On" at bounding box center [375, 187] width 40 height 13
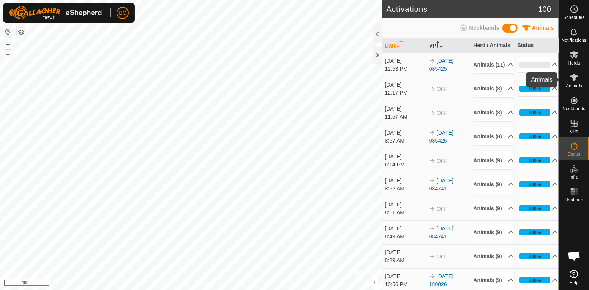
drag, startPoint x: 578, startPoint y: 82, endPoint x: 573, endPoint y: 84, distance: 6.3
click at [574, 84] on div "Animals" at bounding box center [574, 79] width 30 height 23
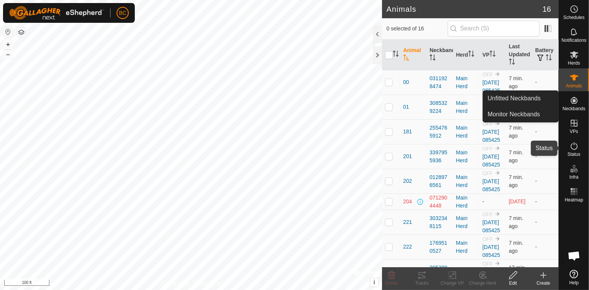
click at [576, 147] on icon at bounding box center [574, 145] width 9 height 9
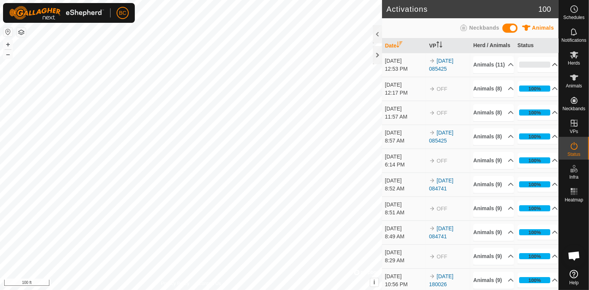
click at [550, 72] on p-accordion-header "0%" at bounding box center [538, 64] width 41 height 15
click at [552, 68] on icon at bounding box center [555, 65] width 6 height 6
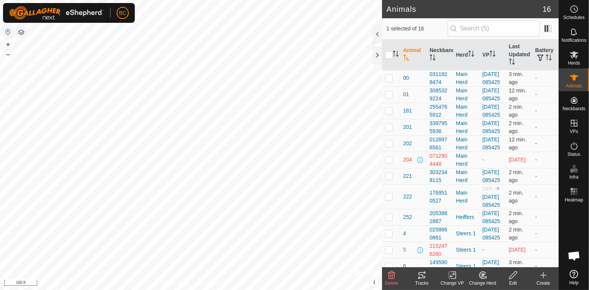
checkbox input "false"
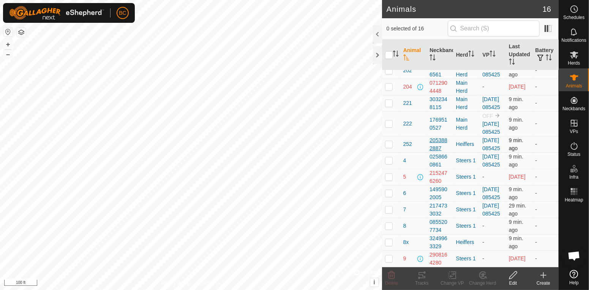
scroll to position [83, 0]
